Goal: Information Seeking & Learning: Learn about a topic

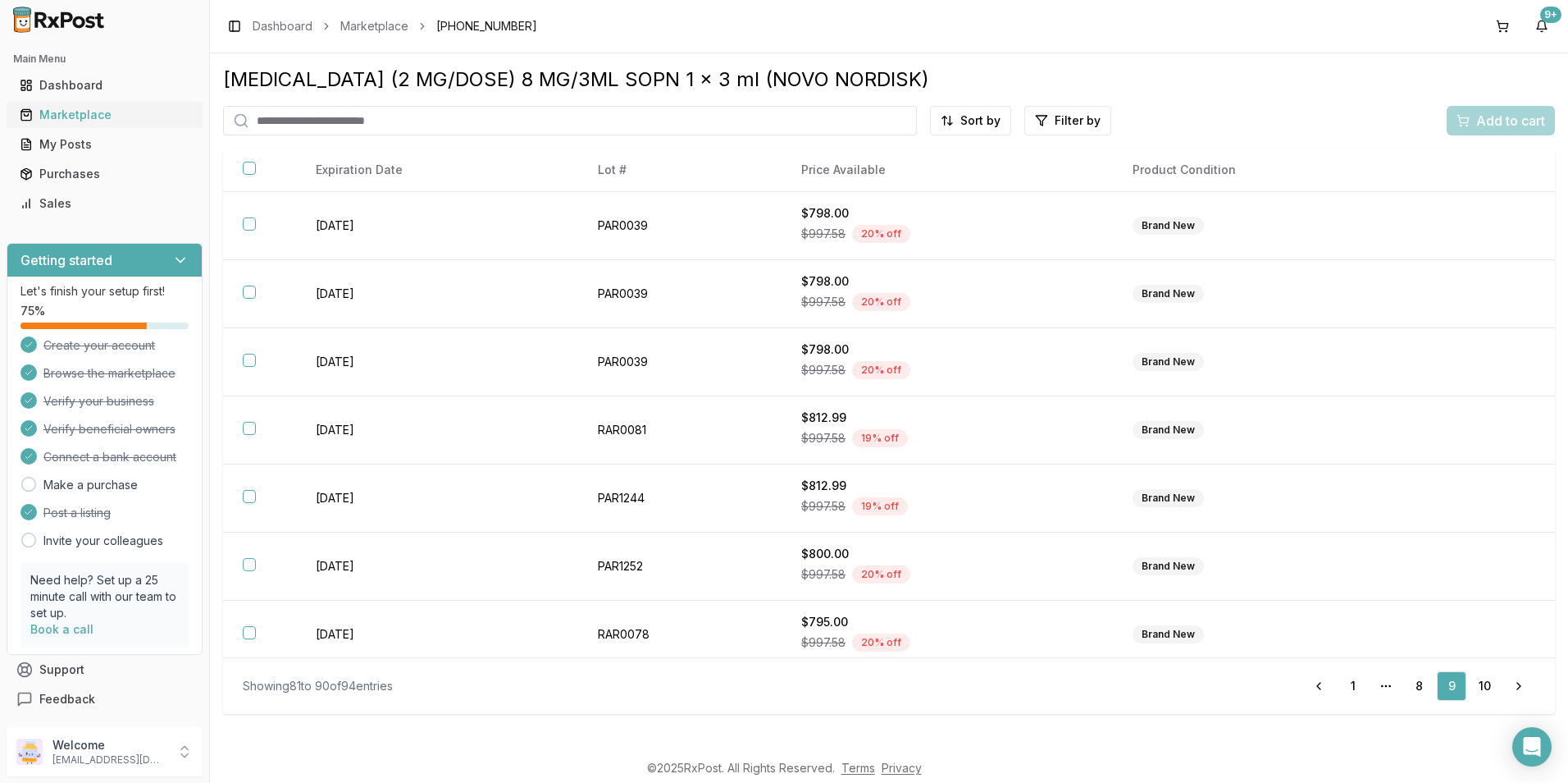
scroll to position [215, 0]
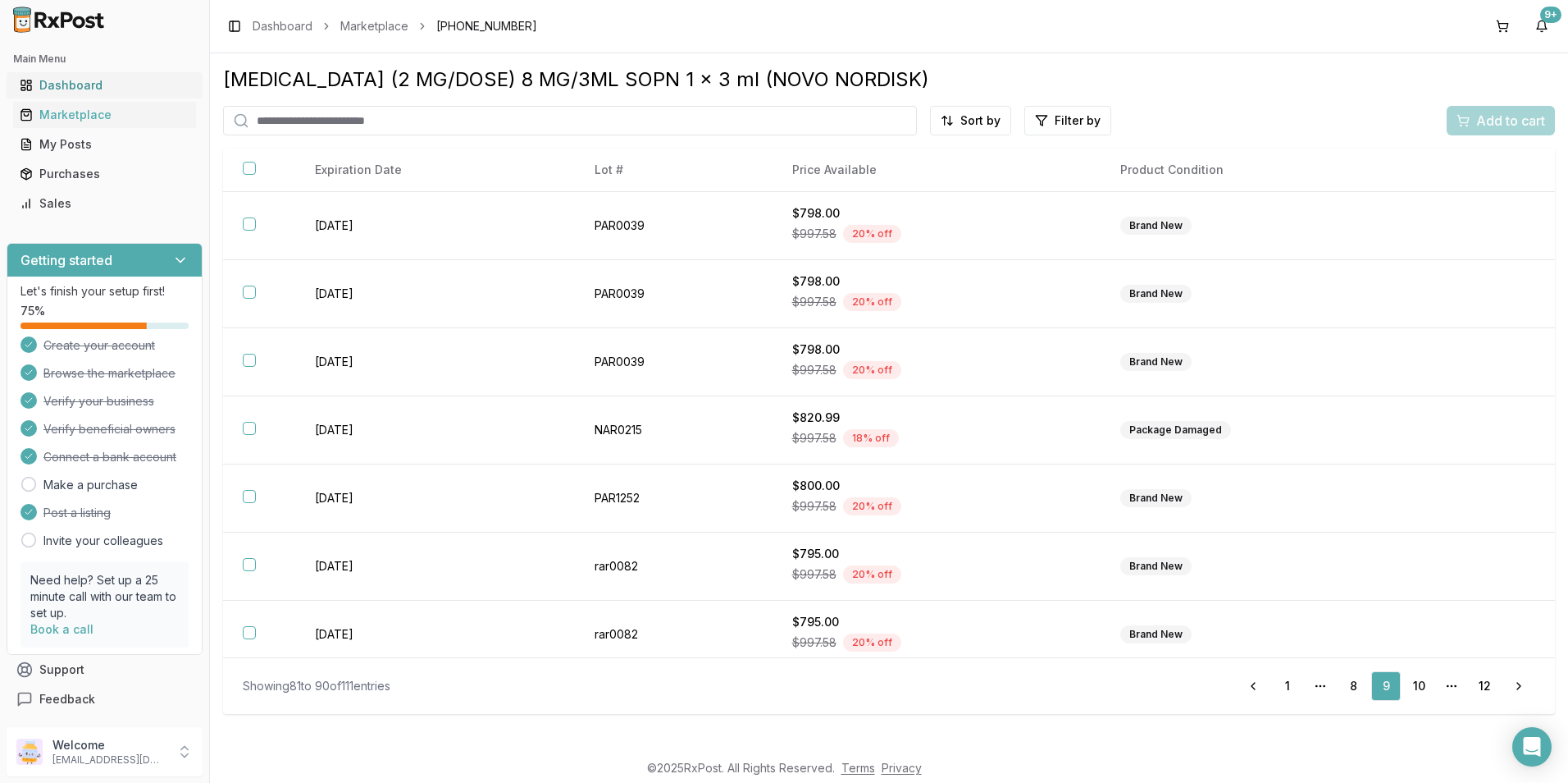
click at [91, 89] on div "Dashboard" at bounding box center [104, 85] width 170 height 17
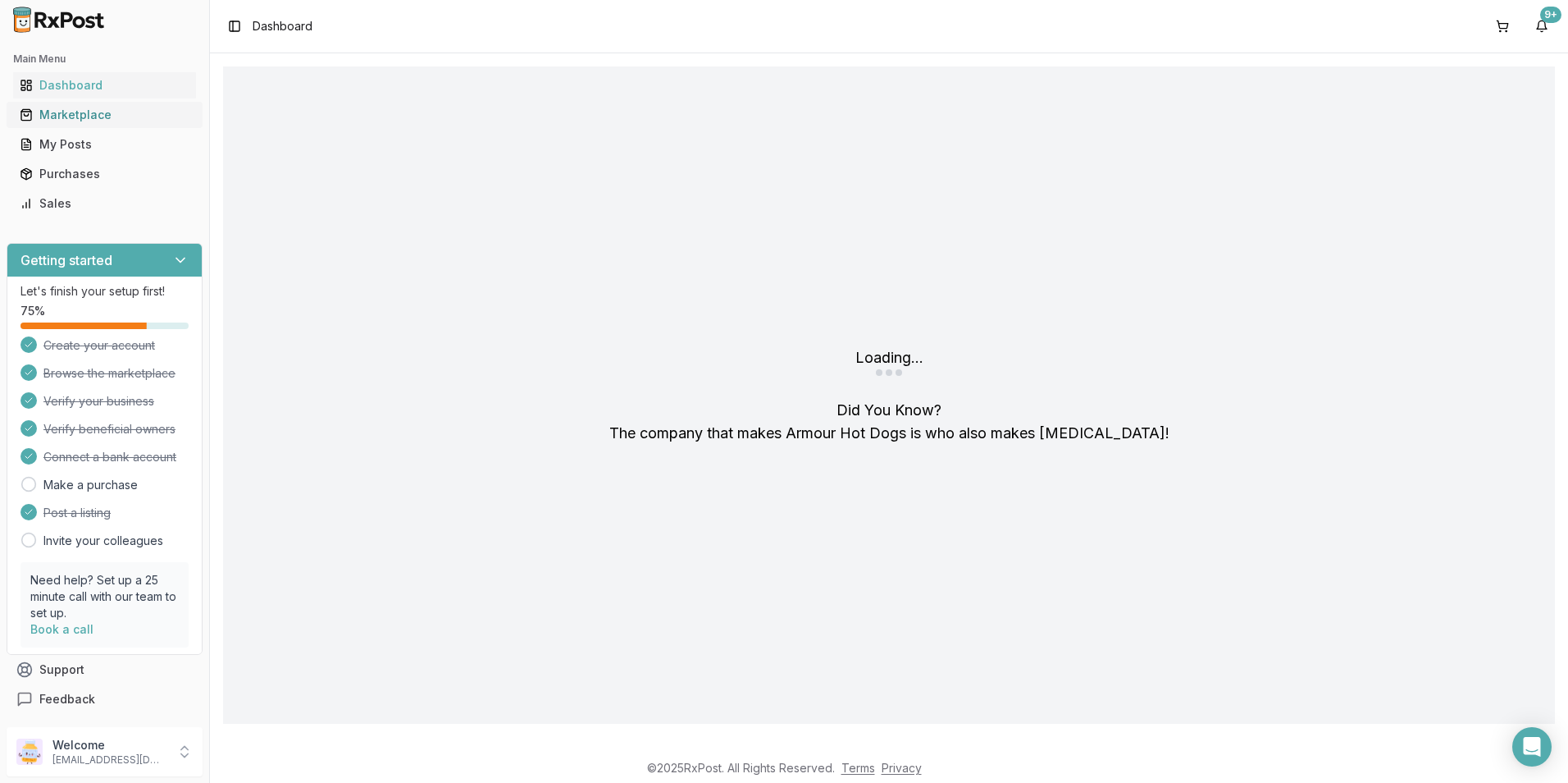
click at [95, 124] on link "Marketplace" at bounding box center [104, 115] width 183 height 30
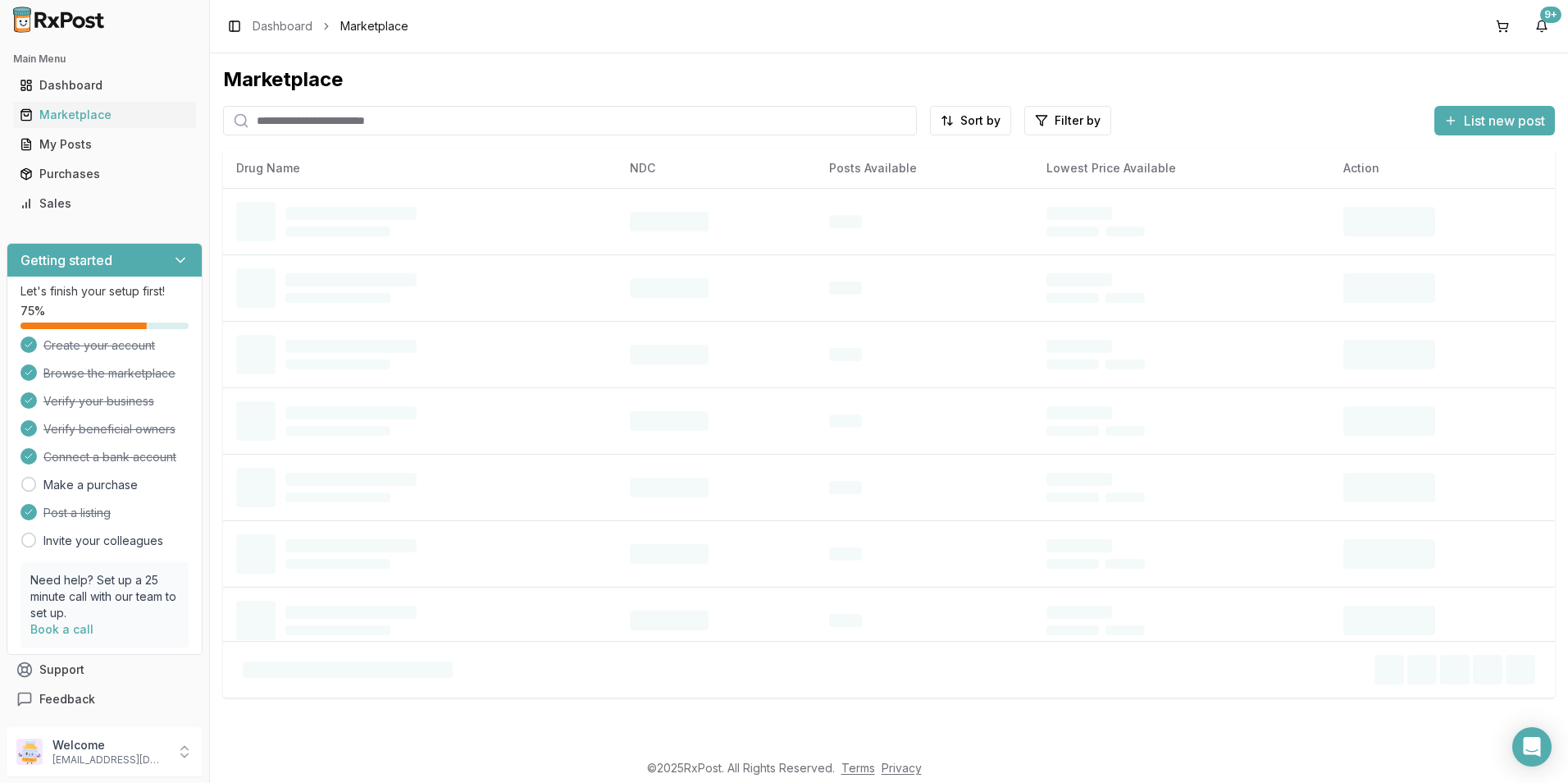
click at [473, 117] on input "search" at bounding box center [570, 120] width 694 height 30
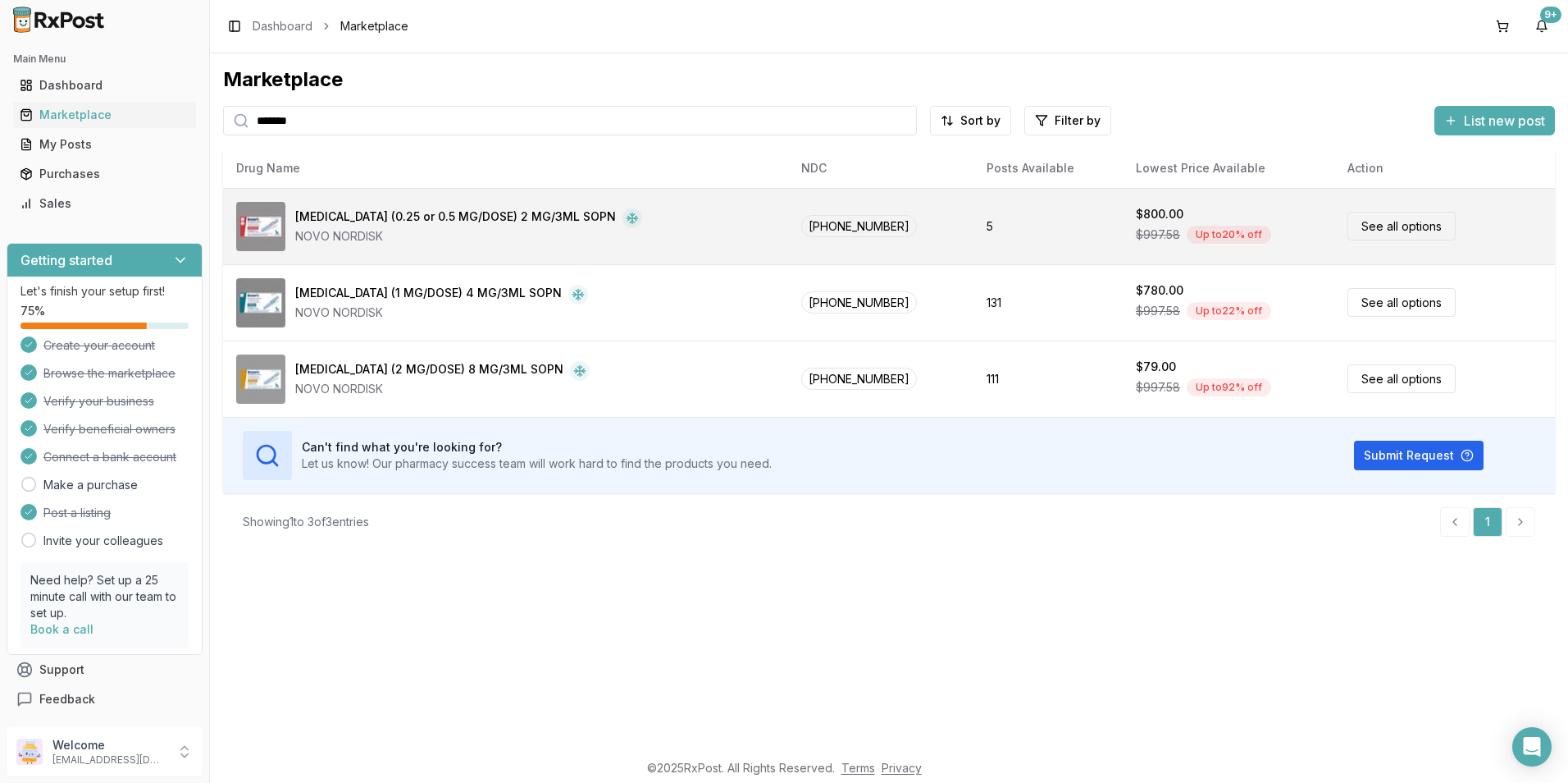
type input "*******"
click at [1030, 215] on td "5" at bounding box center [1048, 226] width 149 height 76
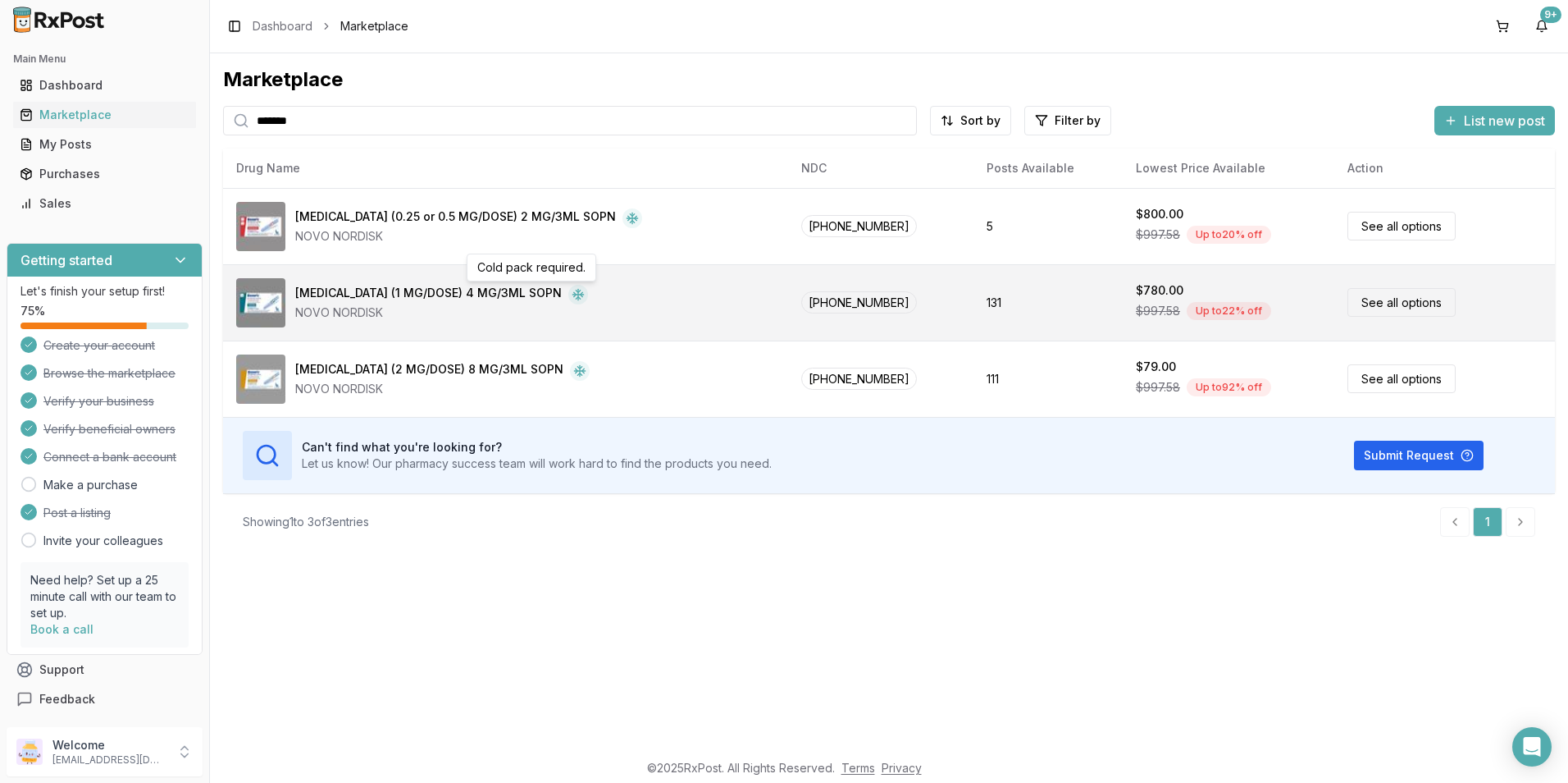
click at [580, 293] on icon at bounding box center [581, 294] width 2 height 4
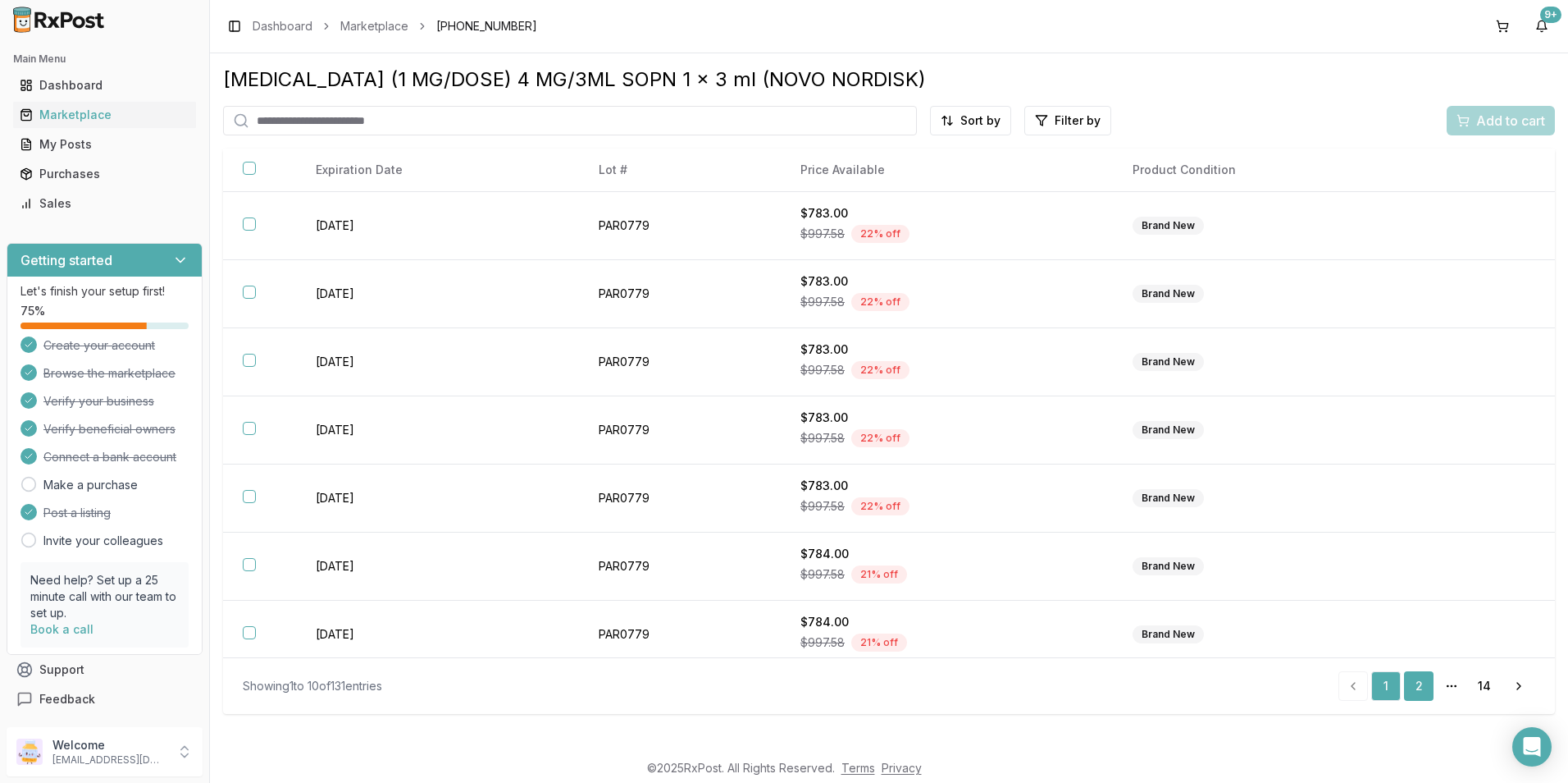
click at [1420, 680] on link "2" at bounding box center [1419, 686] width 30 height 30
click at [1410, 680] on link "3" at bounding box center [1419, 686] width 30 height 30
click at [1410, 680] on link "4" at bounding box center [1419, 686] width 30 height 30
click at [1410, 680] on link "5" at bounding box center [1419, 686] width 30 height 30
click at [1410, 680] on link "6" at bounding box center [1419, 686] width 30 height 30
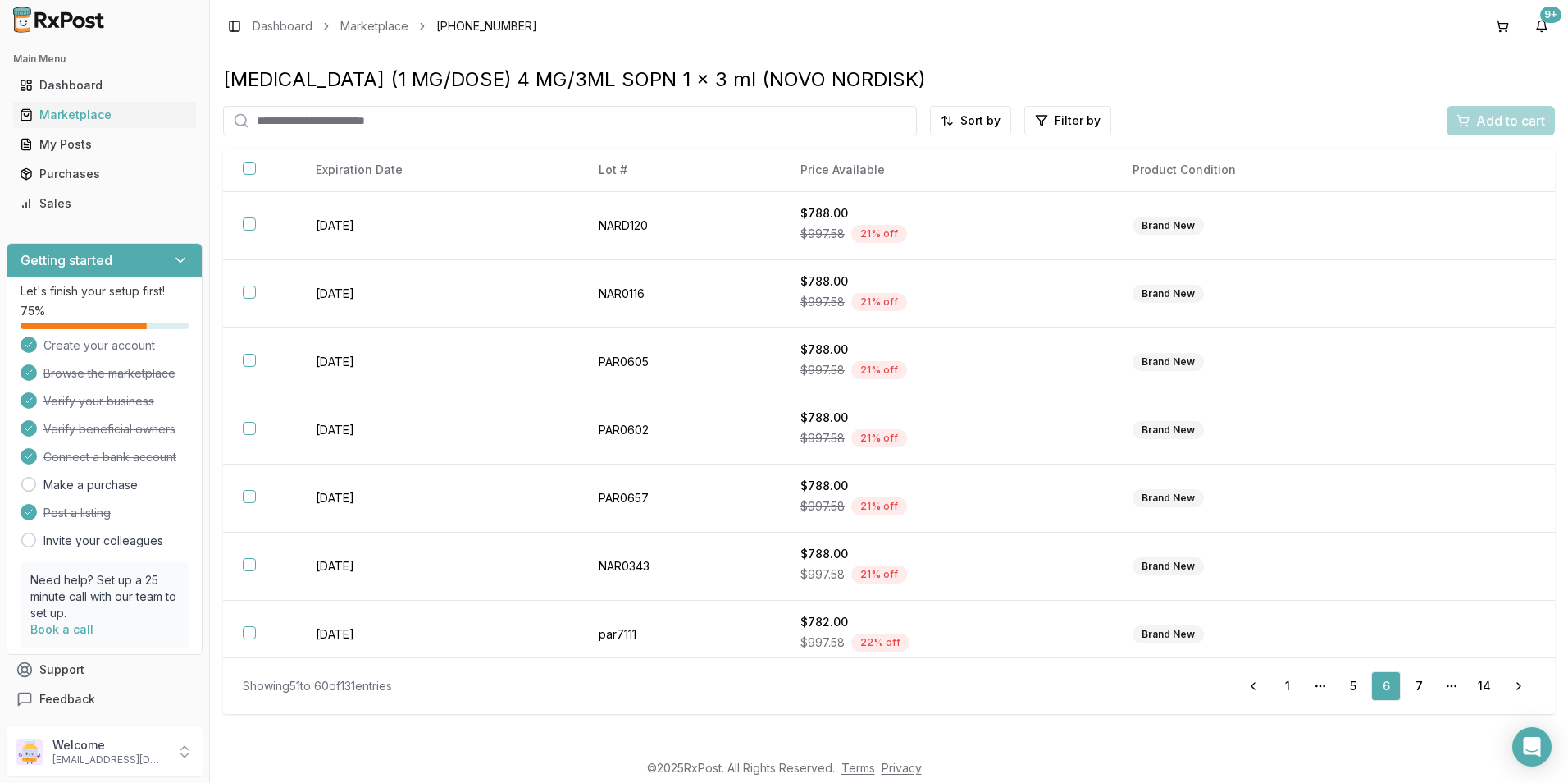
click at [1410, 680] on link "7" at bounding box center [1419, 686] width 30 height 30
click at [1410, 680] on link "8" at bounding box center [1419, 686] width 30 height 30
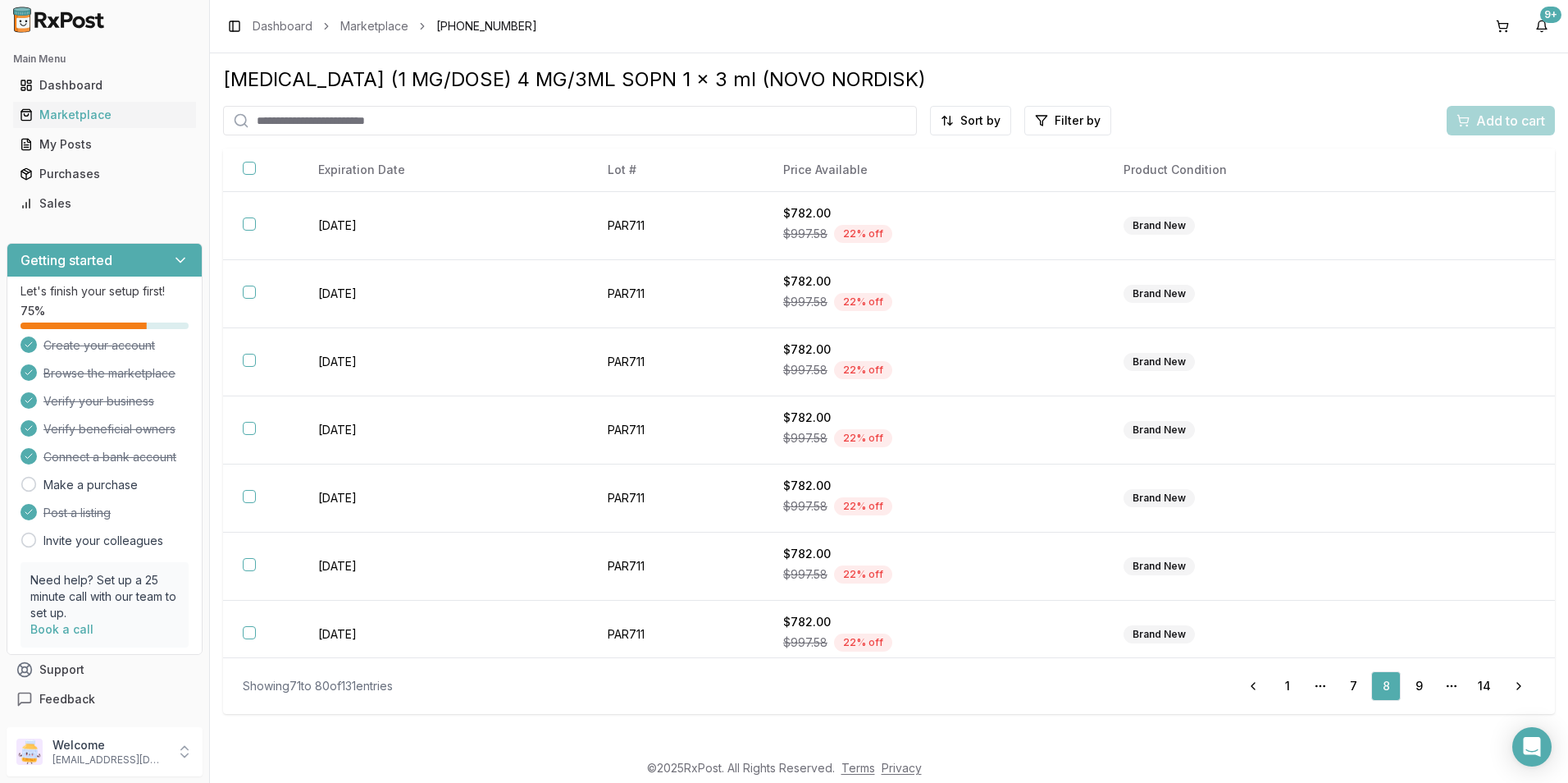
click at [1410, 680] on link "9" at bounding box center [1419, 686] width 30 height 30
click at [1410, 680] on link "10" at bounding box center [1419, 686] width 30 height 30
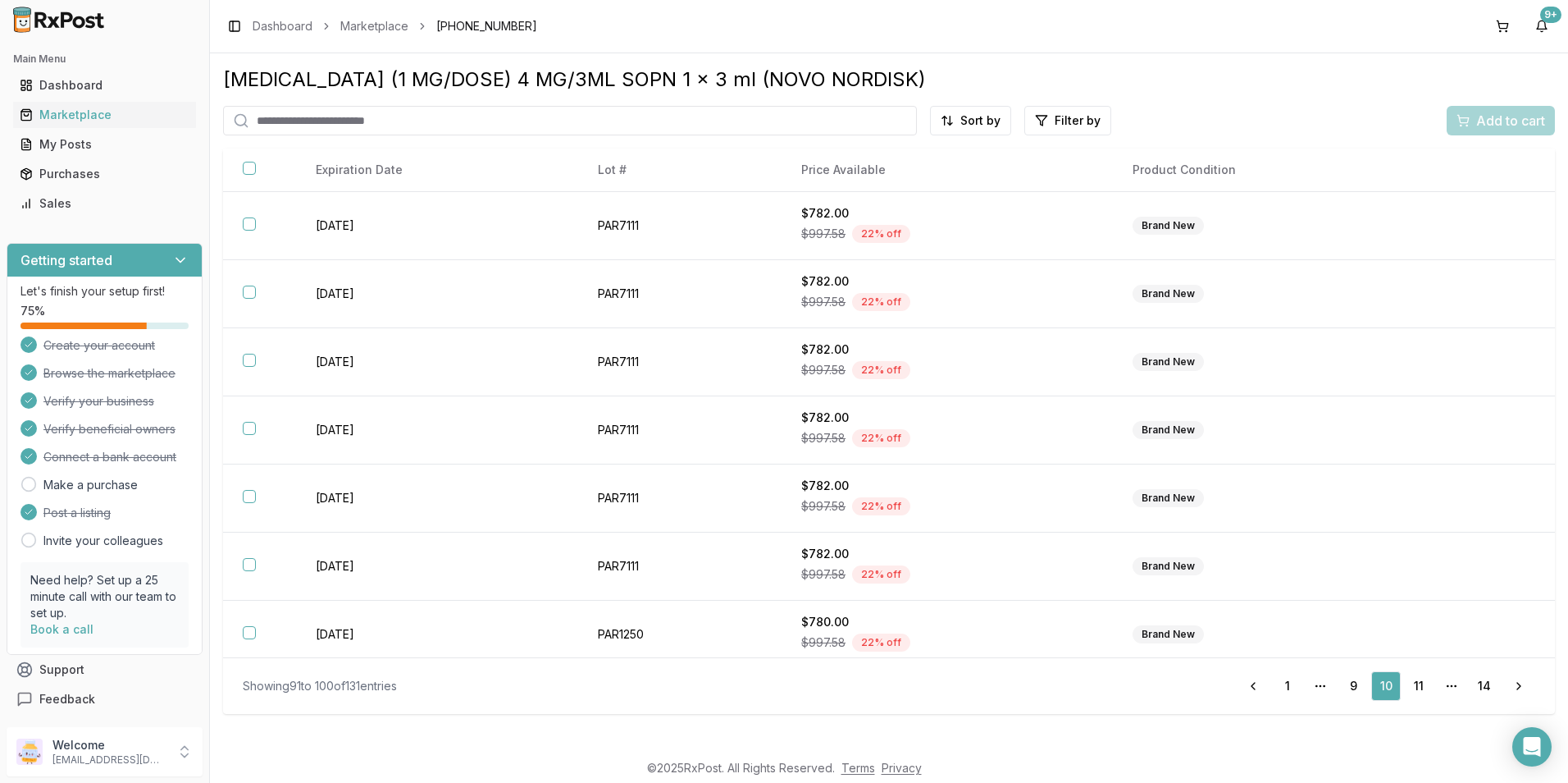
click at [1410, 680] on link "11" at bounding box center [1419, 686] width 30 height 30
click at [1410, 680] on link "12" at bounding box center [1419, 686] width 30 height 30
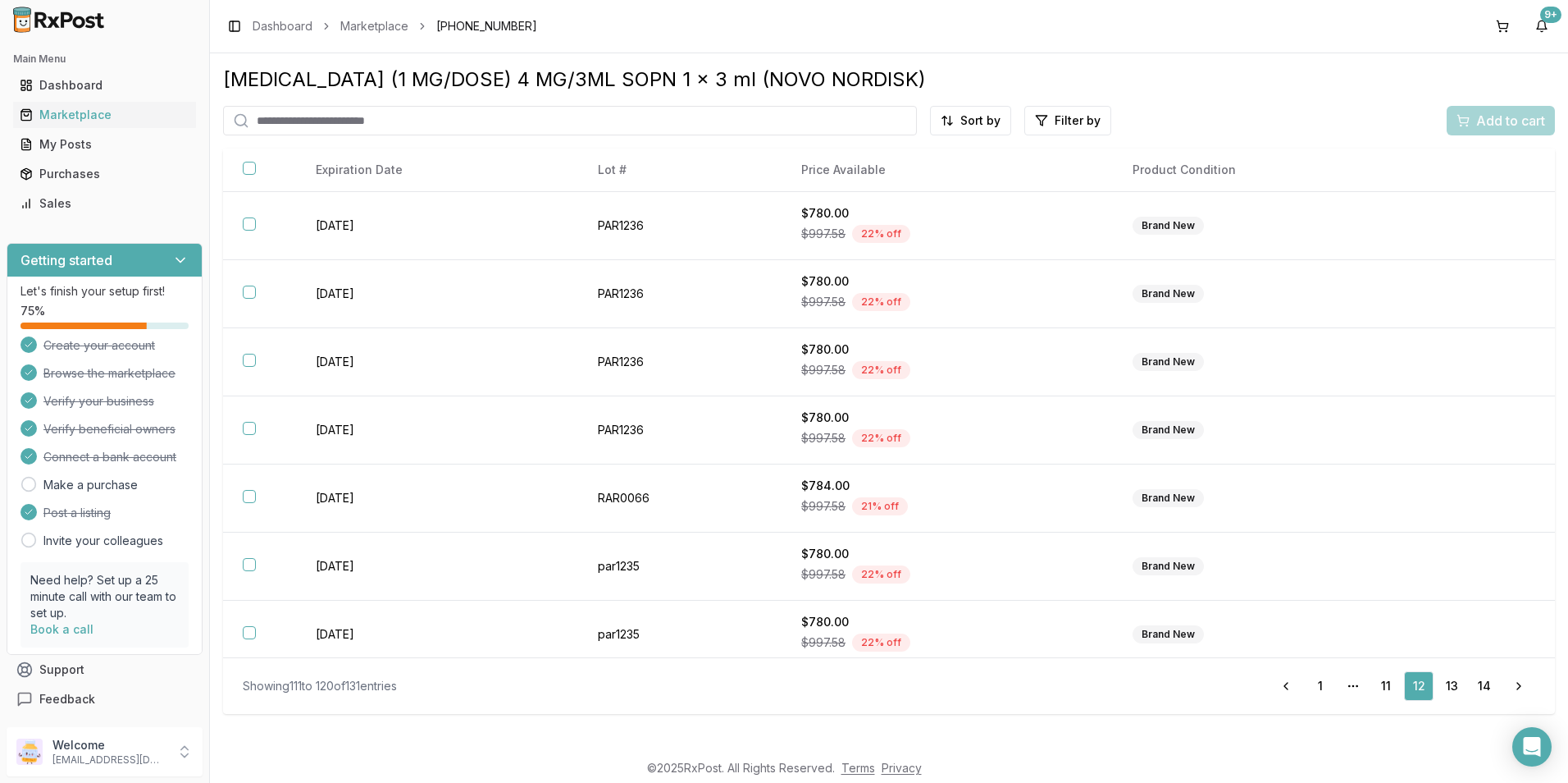
click at [1410, 680] on link "12" at bounding box center [1419, 686] width 30 height 30
click at [1445, 687] on link "13" at bounding box center [1452, 686] width 30 height 30
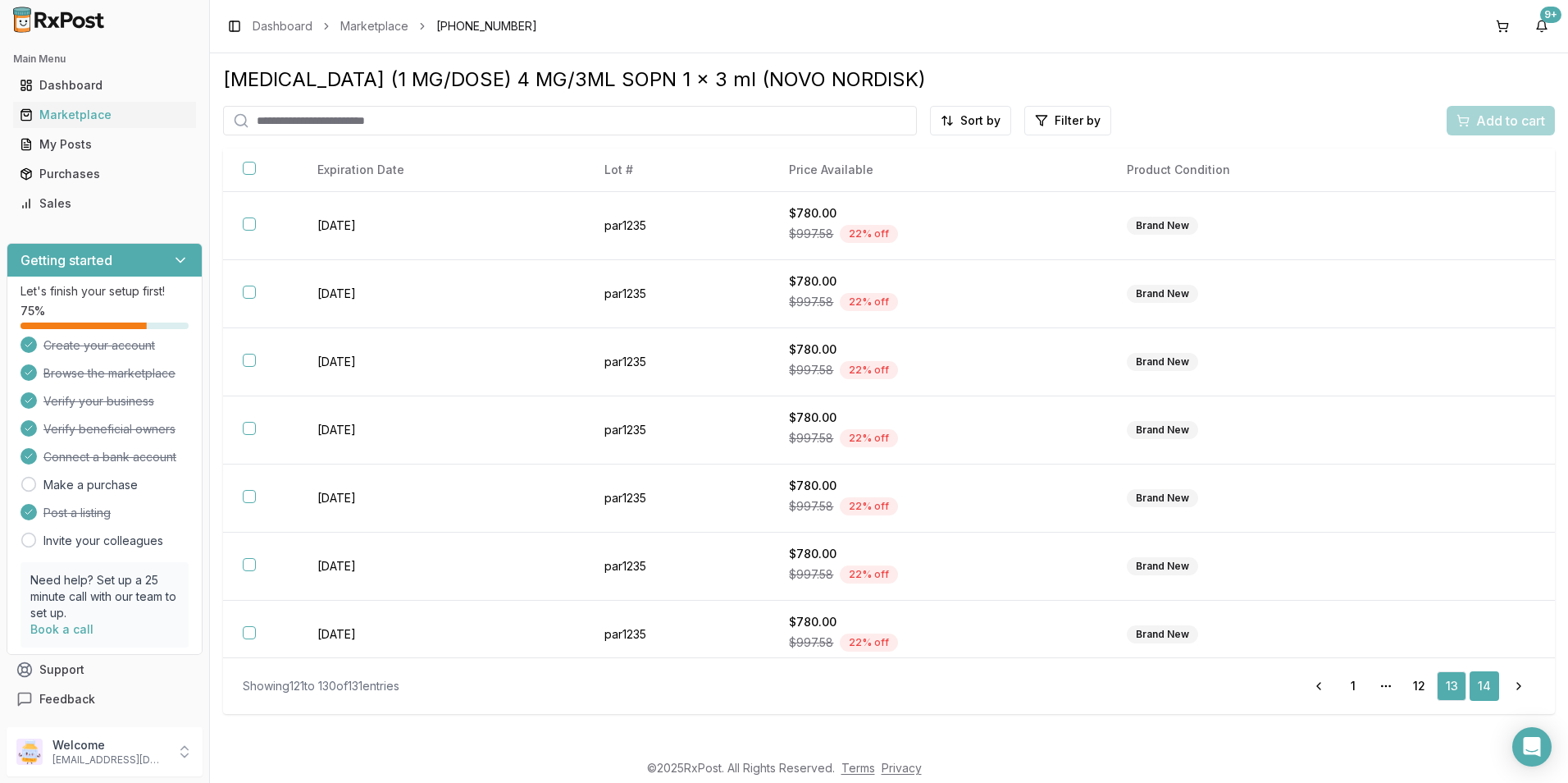
click at [1487, 696] on link "14" at bounding box center [1484, 686] width 30 height 30
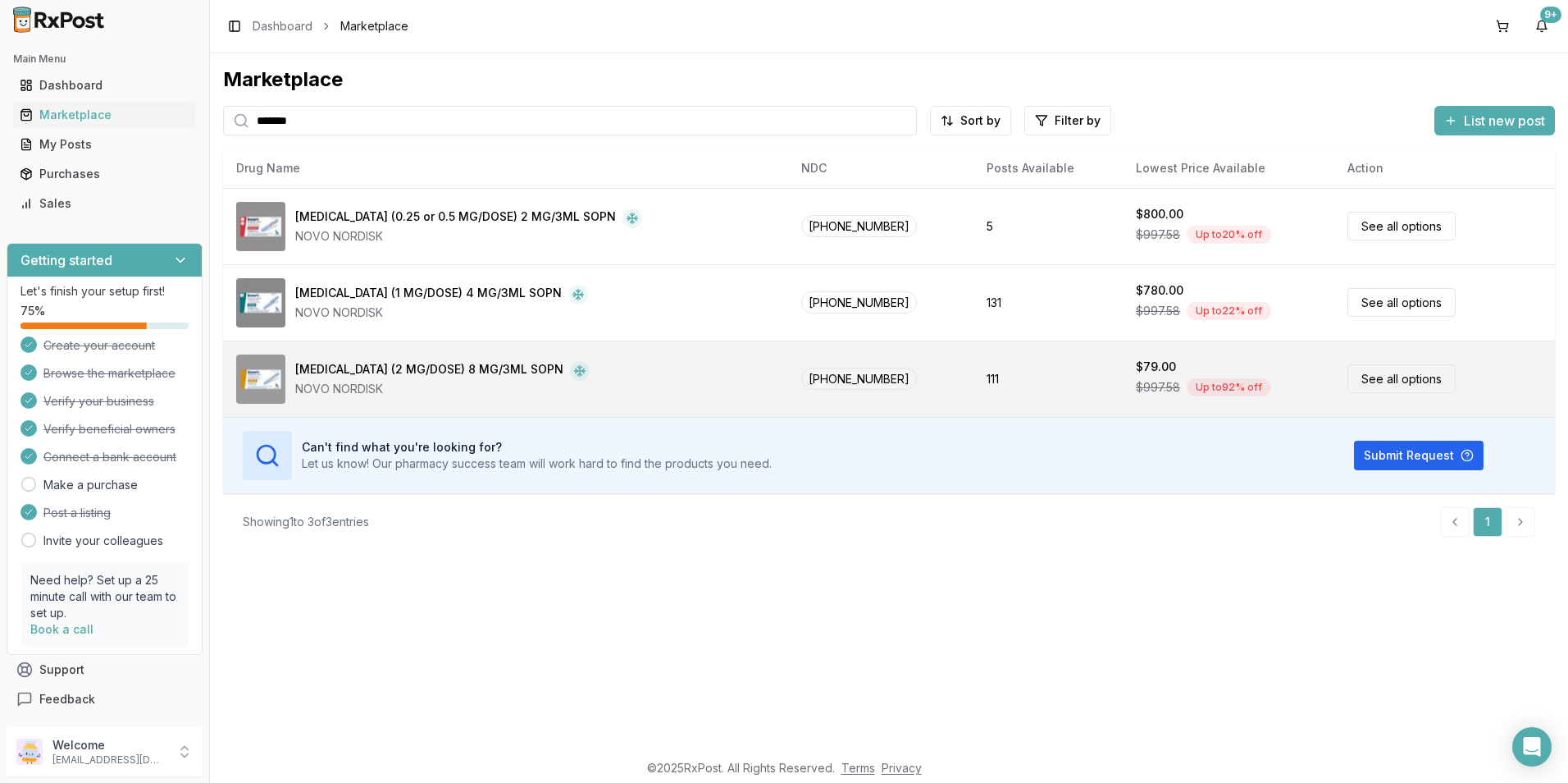
click at [708, 376] on div "[MEDICAL_DATA] (2 MG/DOSE) 8 MG/3ML SOPN NOVO NORDISK" at bounding box center [506, 380] width 539 height 49
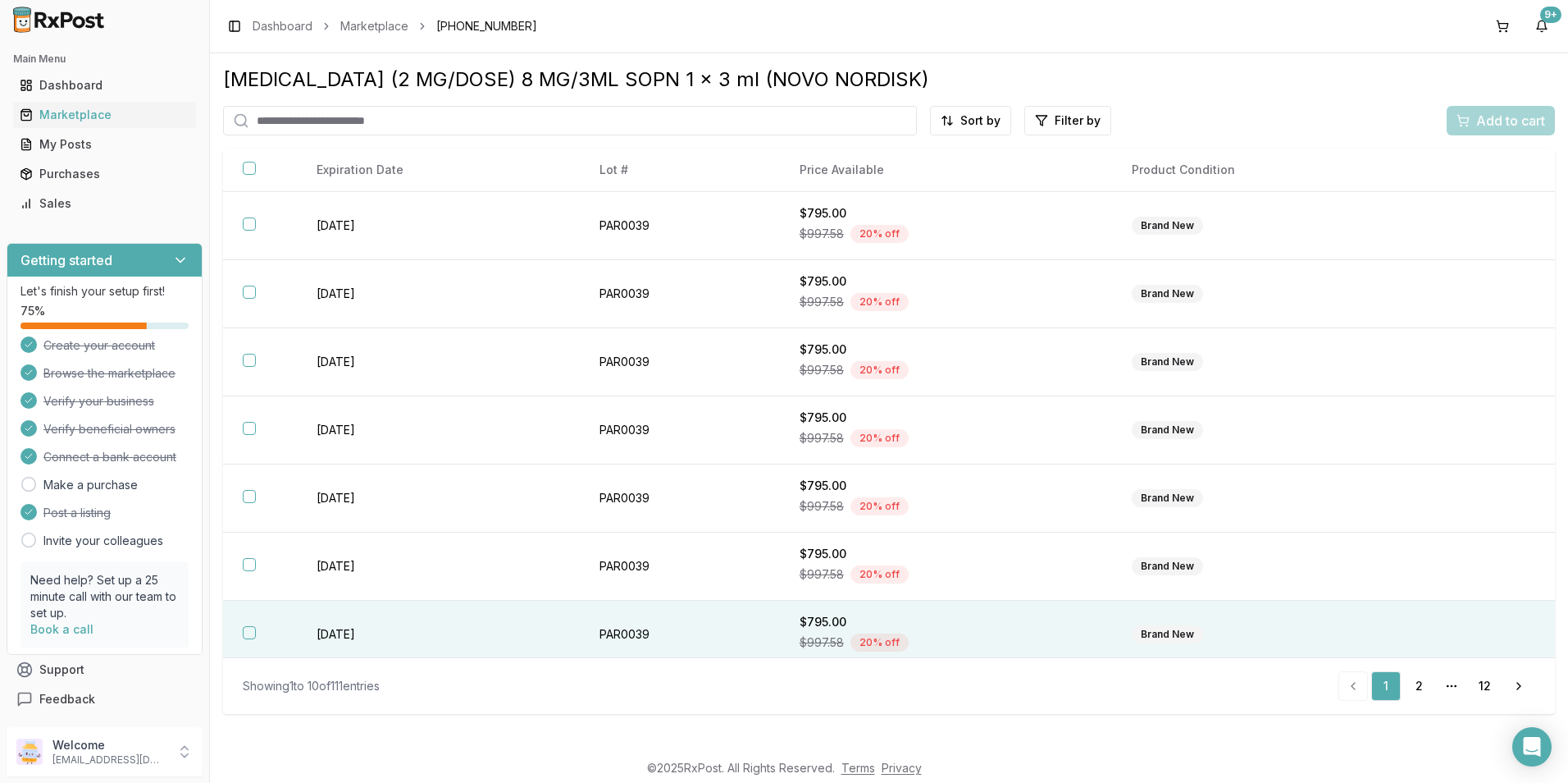
scroll to position [215, 0]
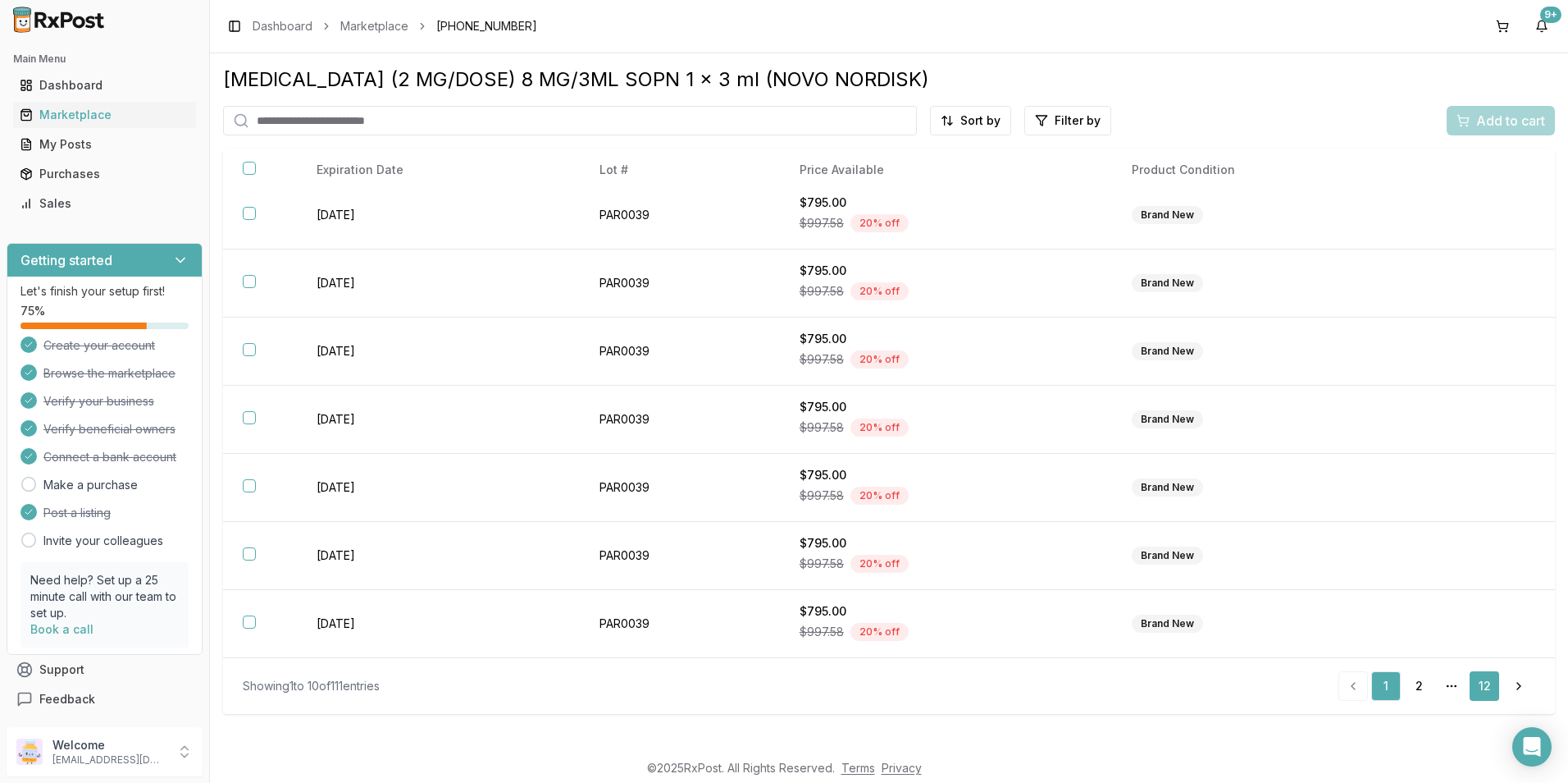
click at [1473, 692] on link "12" at bounding box center [1484, 686] width 30 height 30
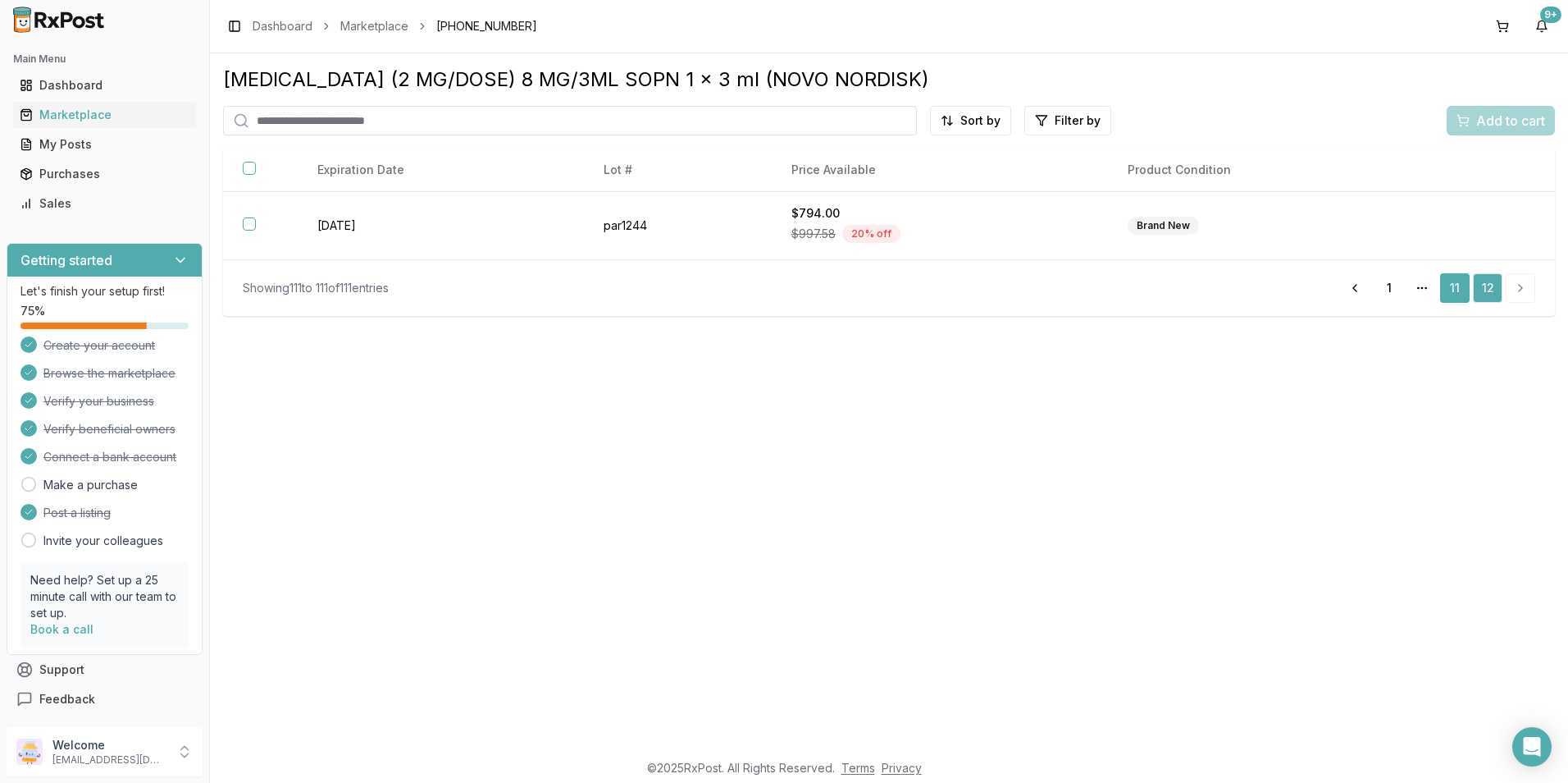
click at [1464, 292] on link "11" at bounding box center [1455, 288] width 30 height 30
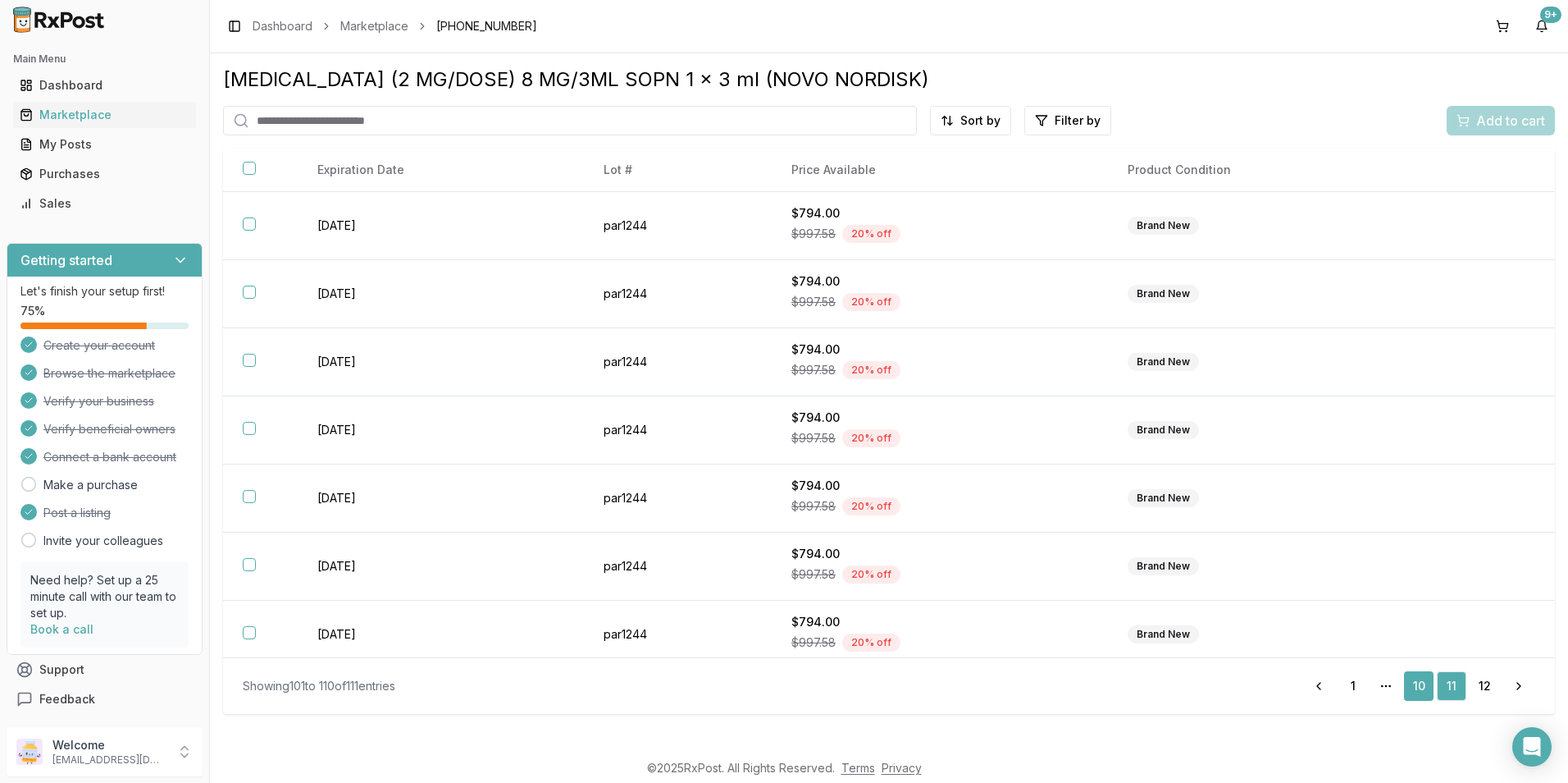
click at [1406, 682] on link "10" at bounding box center [1419, 686] width 30 height 30
click at [1388, 695] on link "9" at bounding box center [1386, 686] width 30 height 30
click at [1364, 689] on link "8" at bounding box center [1353, 686] width 30 height 30
click at [1348, 693] on link "7" at bounding box center [1353, 686] width 30 height 30
click at [1345, 693] on link "6" at bounding box center [1353, 686] width 30 height 30
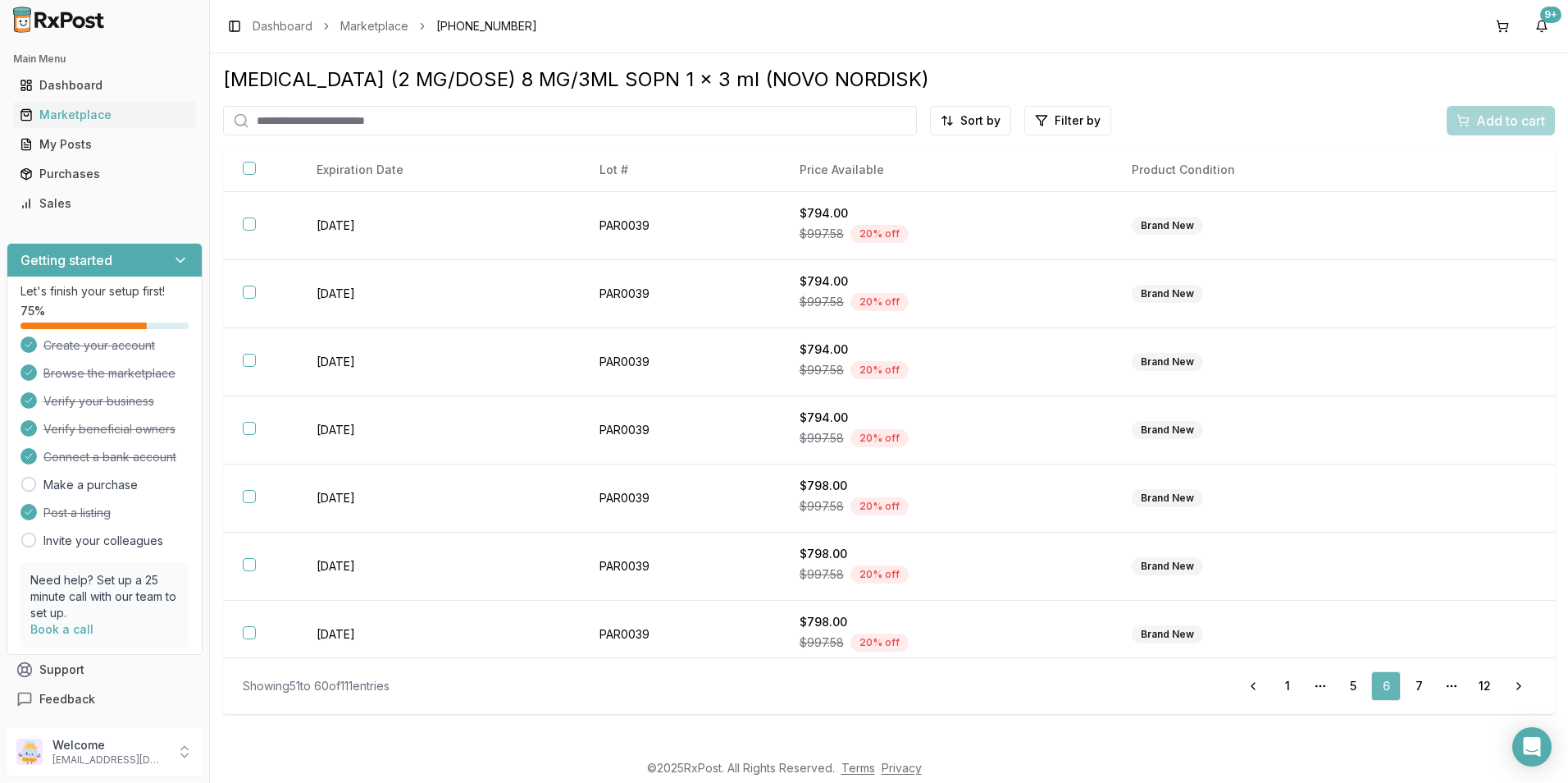
click at [1345, 693] on link "5" at bounding box center [1353, 686] width 30 height 30
click at [1345, 693] on link "4" at bounding box center [1353, 686] width 30 height 30
click at [1345, 693] on link "3" at bounding box center [1353, 686] width 30 height 30
click at [1345, 693] on link "2" at bounding box center [1353, 686] width 30 height 30
